Goal: Task Accomplishment & Management: Use online tool/utility

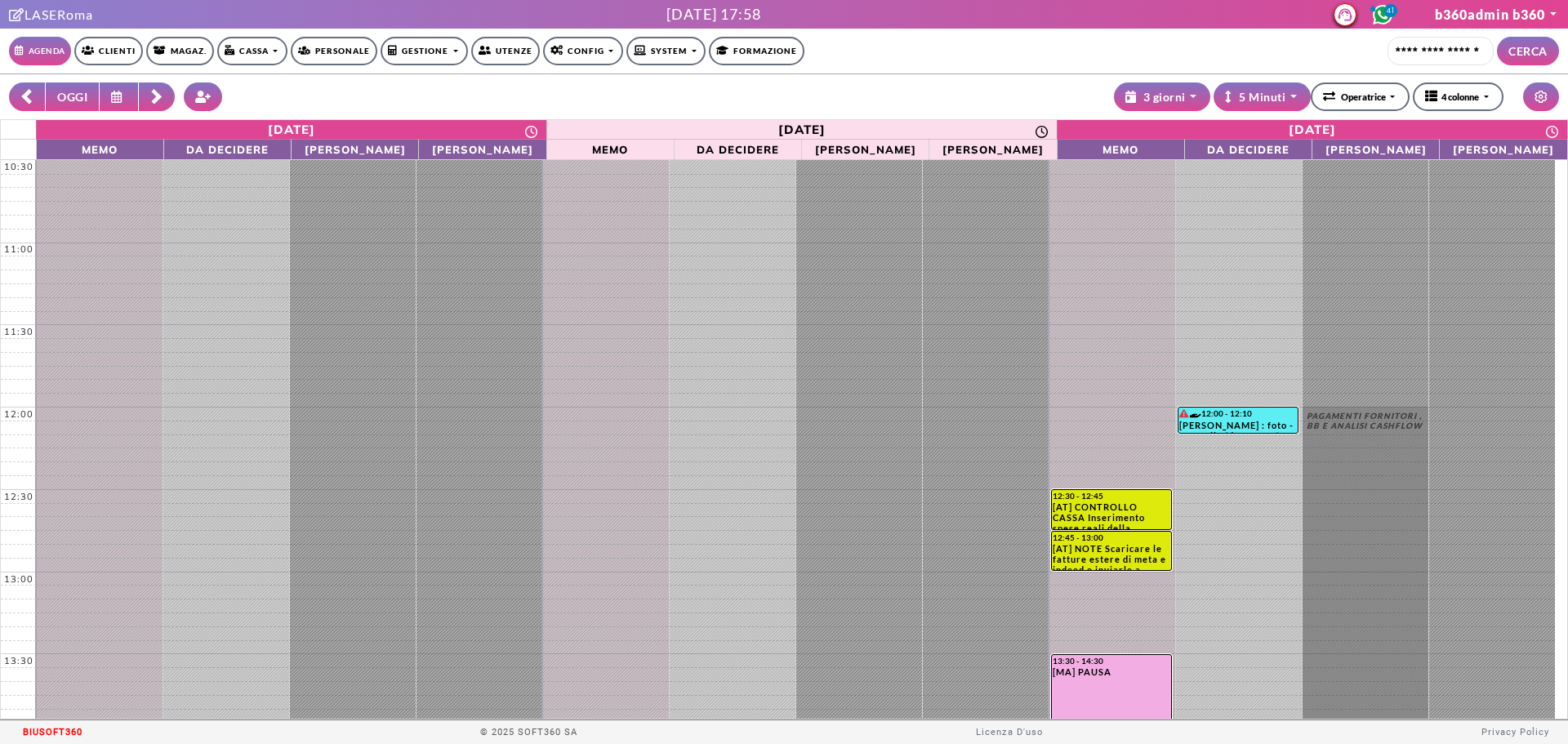
select select "**********"
select select "*"
click at [1409, 62] on input "Cerca cliente..." at bounding box center [1441, 51] width 107 height 28
type input "*******"
click at [1528, 51] on button "CERCA" at bounding box center [1528, 51] width 62 height 28
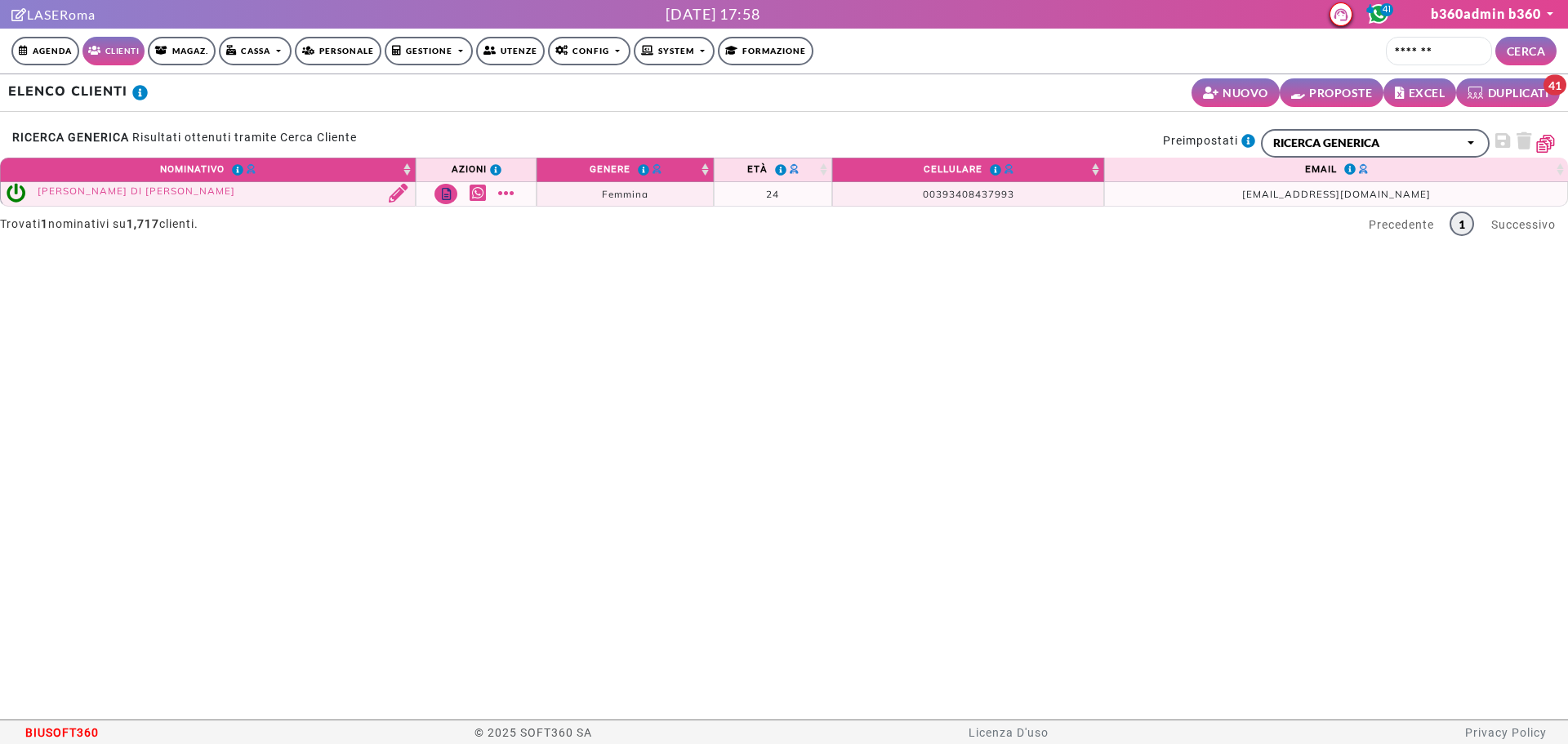
click at [496, 191] on td "Scrivi SMS da inviare Elenco appuntamenti Elenco acquisti Scheda di monitoraggi…" at bounding box center [476, 195] width 121 height 26
click at [504, 192] on link "Mostra altro" at bounding box center [508, 193] width 20 height 18
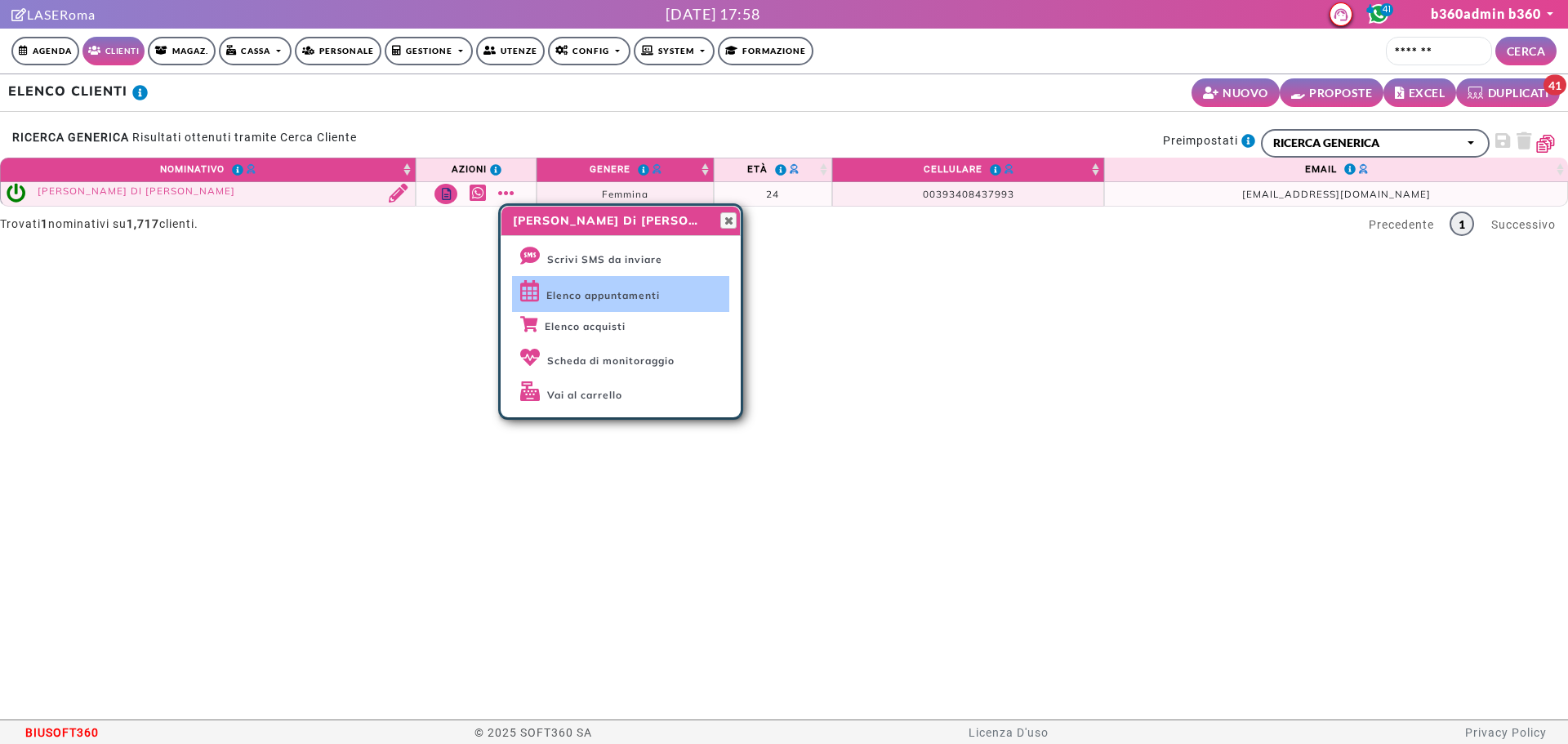
click at [577, 298] on span "Elenco appuntamenti" at bounding box center [604, 295] width 114 height 12
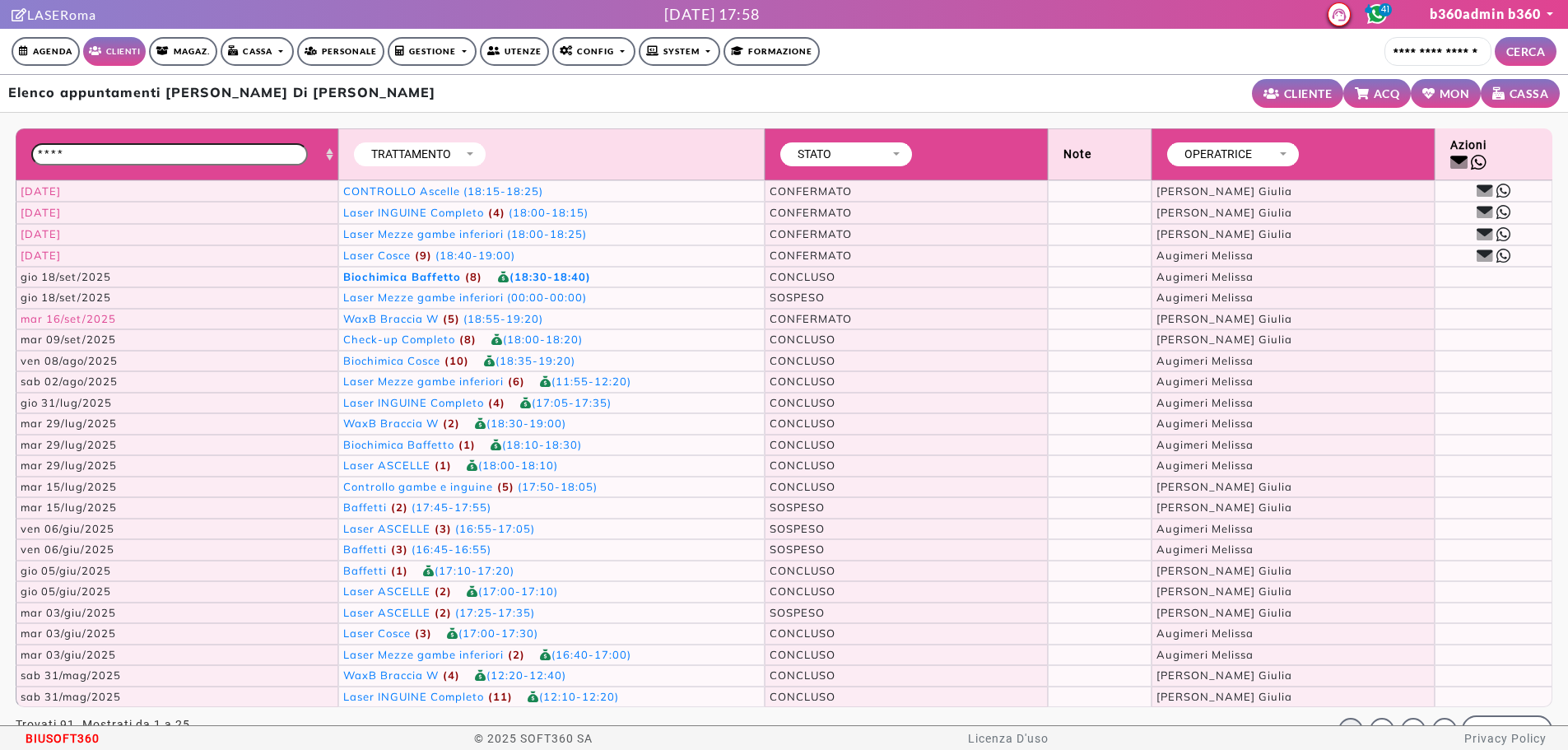
click at [395, 270] on span "Biochimica Baffetto" at bounding box center [402, 276] width 118 height 13
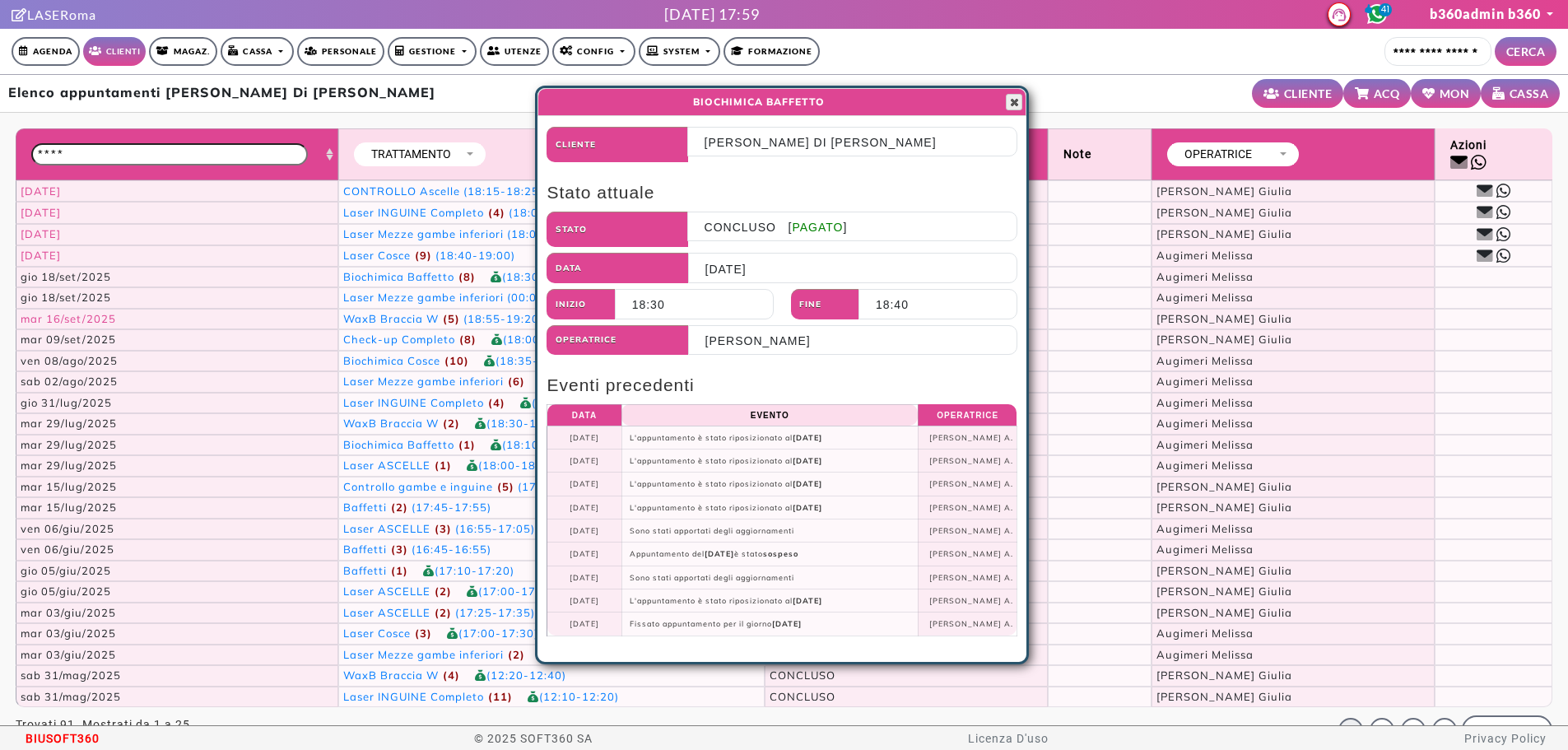
click at [1011, 100] on span "button" at bounding box center [1014, 102] width 13 height 13
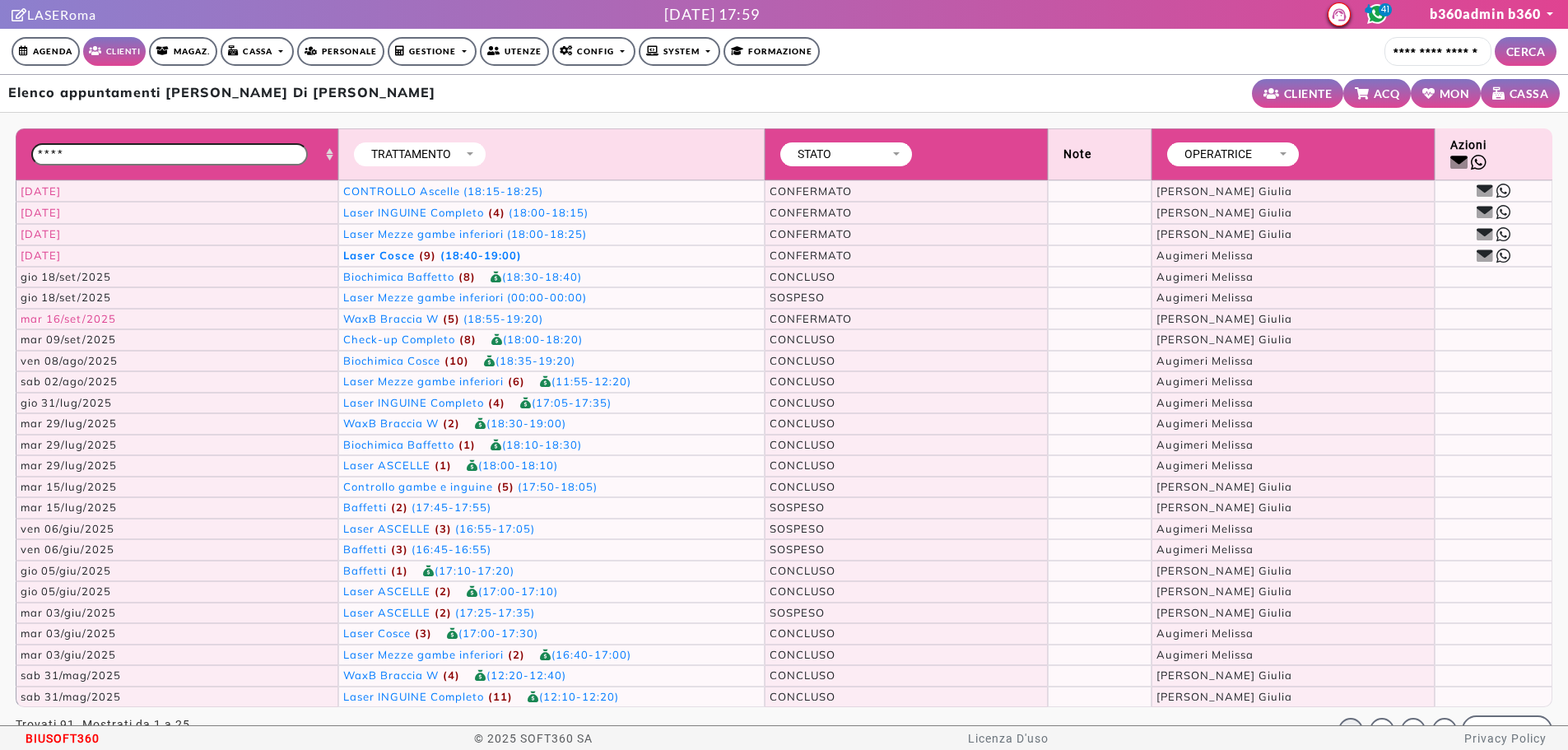
click at [445, 256] on td "Laser Cosce (9) (18:40-19:00)" at bounding box center [551, 256] width 426 height 21
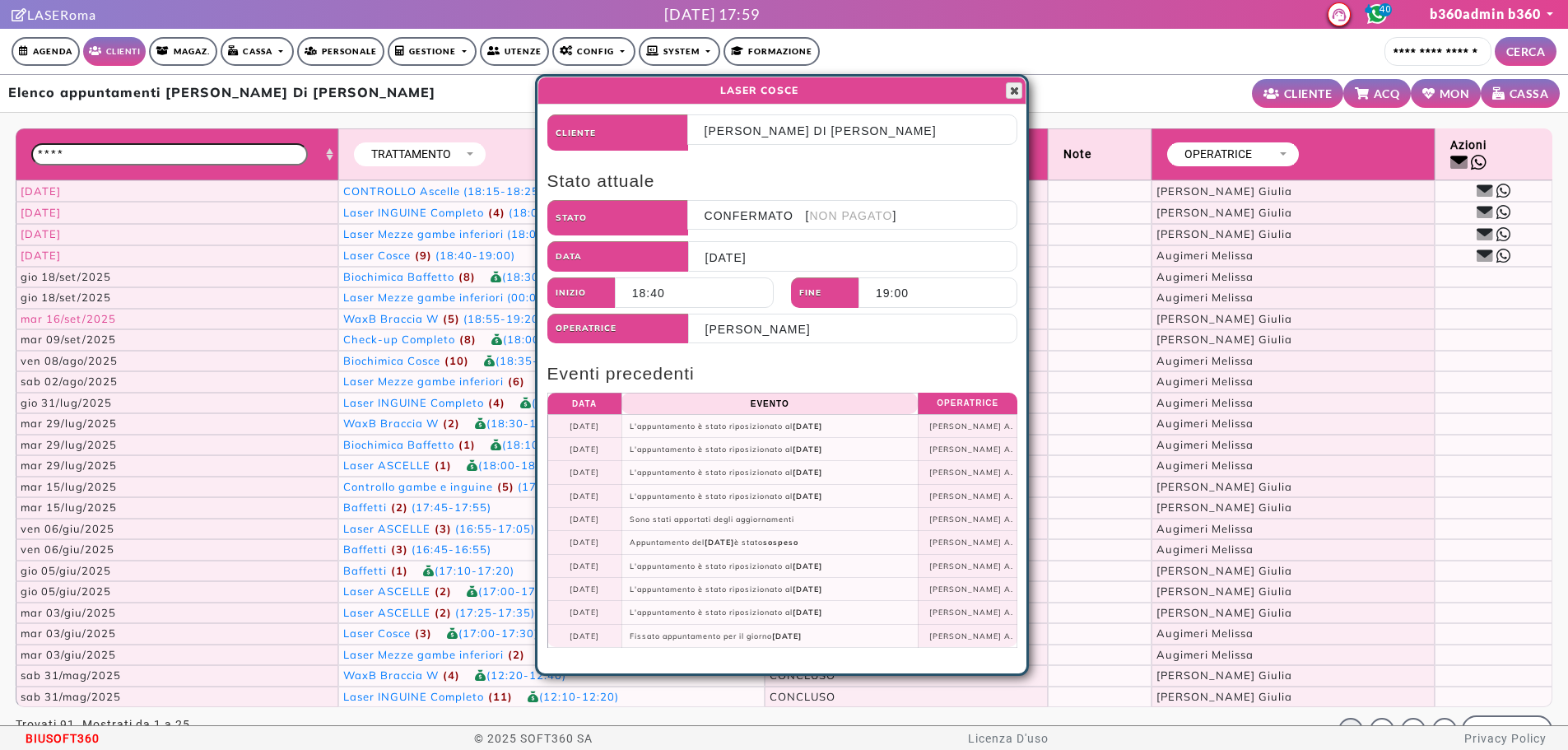
click at [1021, 84] on span "button" at bounding box center [1014, 91] width 13 height 13
